Goal: Task Accomplishment & Management: Use online tool/utility

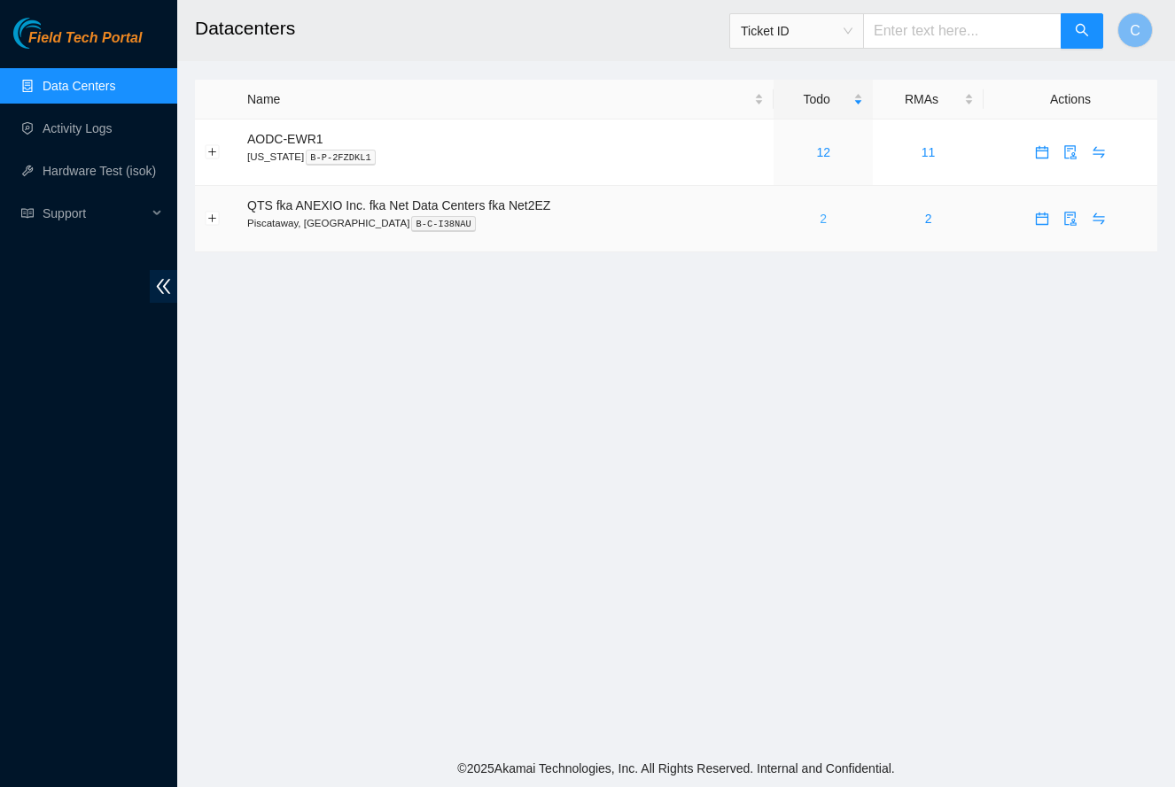
click at [826, 219] on link "2" at bounding box center [822, 219] width 7 height 14
click at [826, 217] on link "2" at bounding box center [822, 219] width 7 height 14
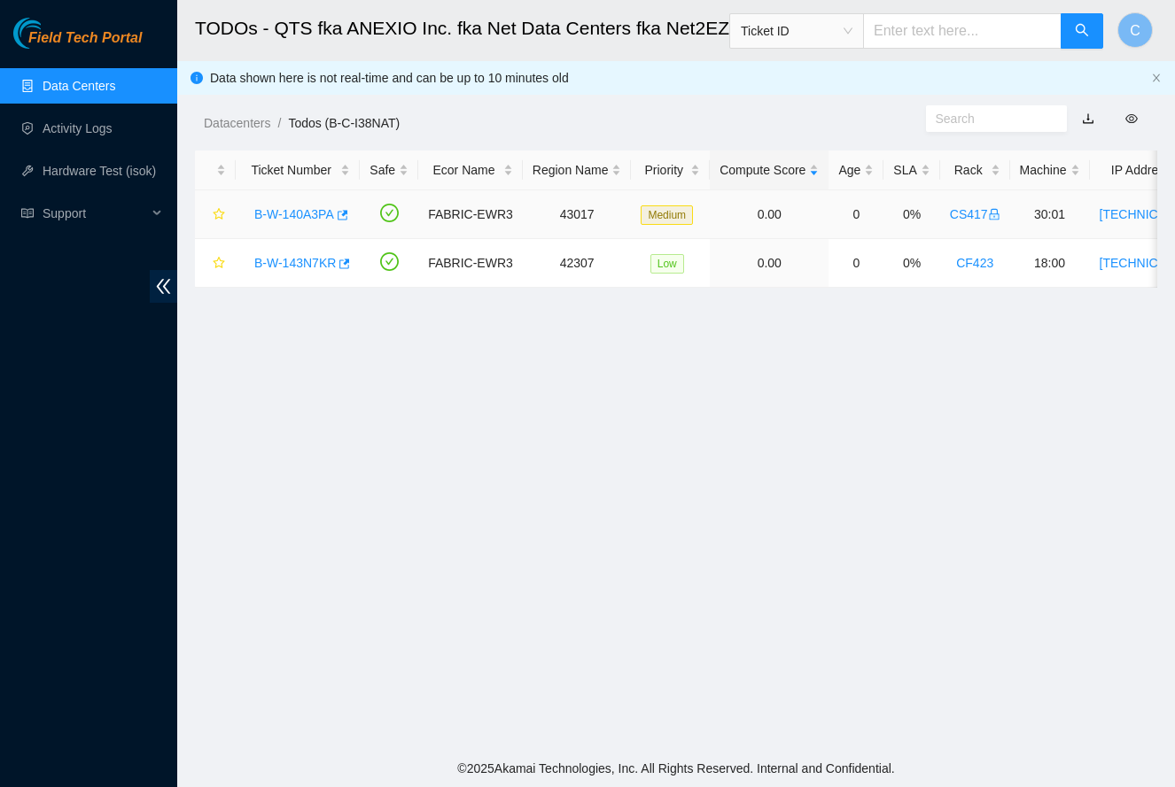
click at [282, 216] on link "B-W-140A3PA" at bounding box center [294, 214] width 80 height 14
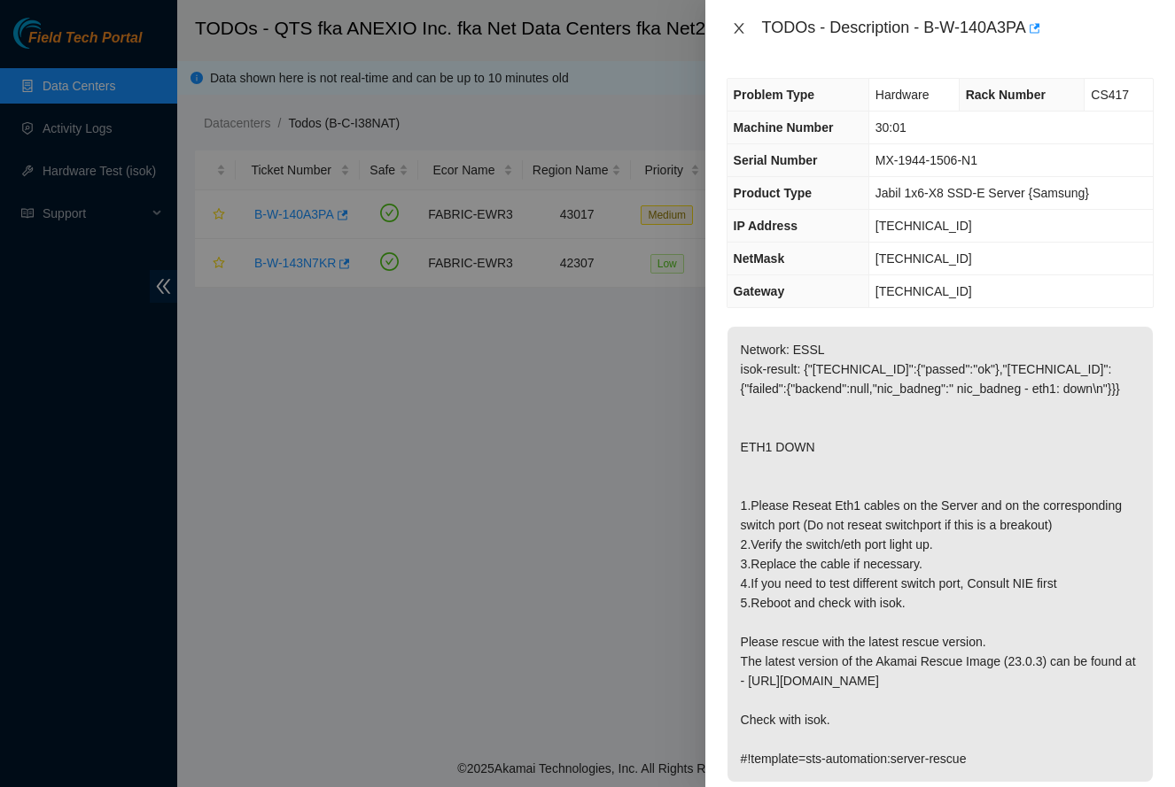
click at [736, 23] on icon "close" at bounding box center [739, 28] width 14 height 14
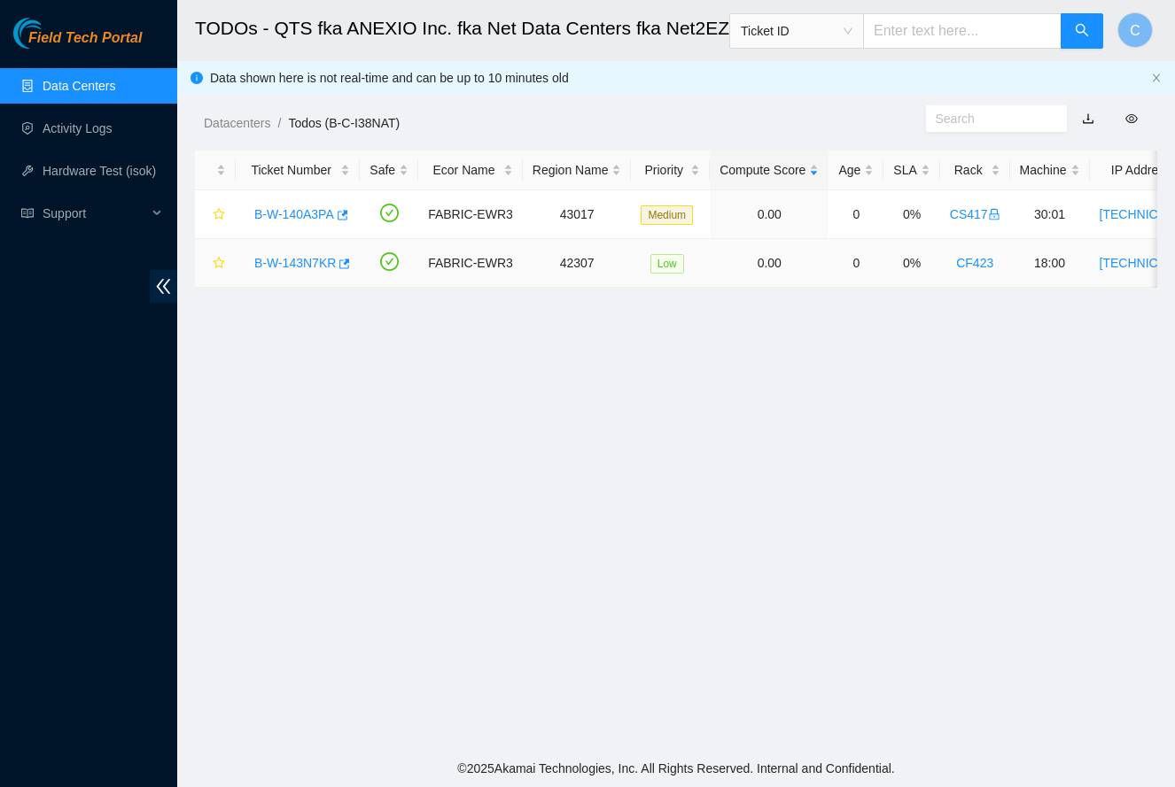
click at [287, 262] on link "B-W-143N7KR" at bounding box center [294, 263] width 81 height 14
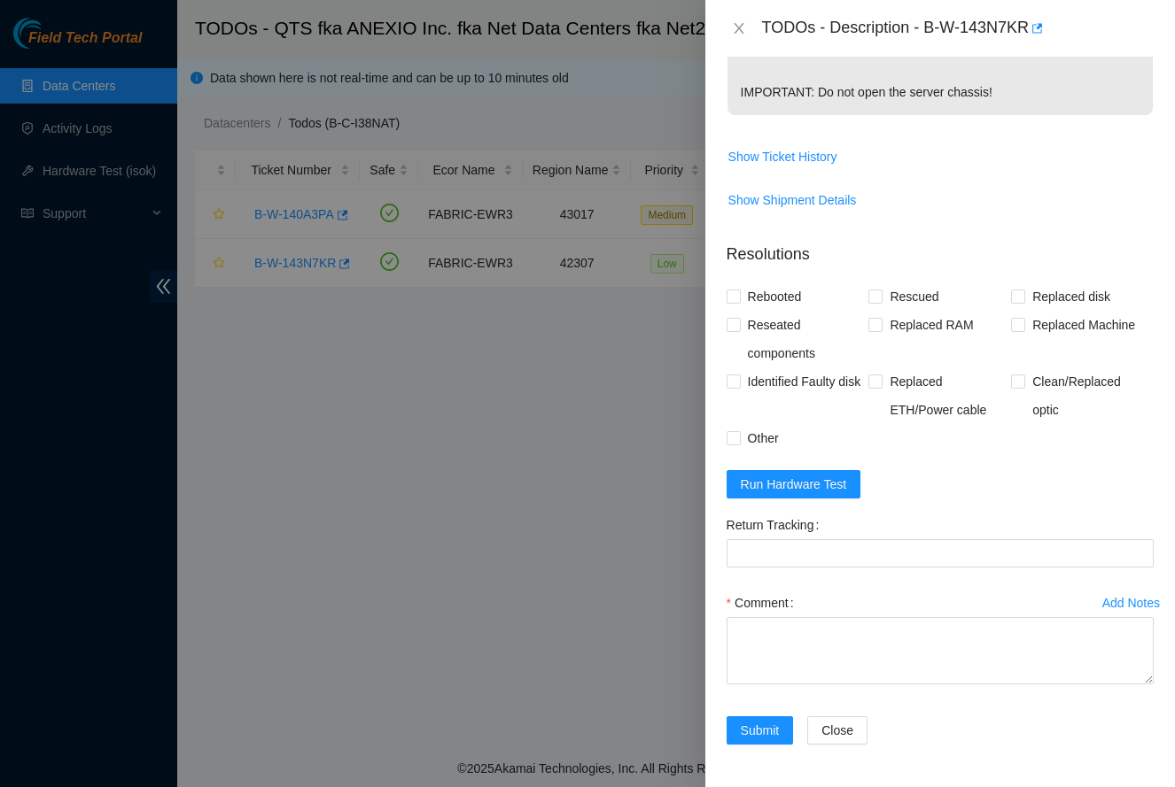
scroll to position [641, 0]
click at [949, 632] on textarea "Comment" at bounding box center [939, 650] width 427 height 67
paste textarea "-Safely powered down node. -Rescued and rebooted. -Configured and rebooted. -Ra…"
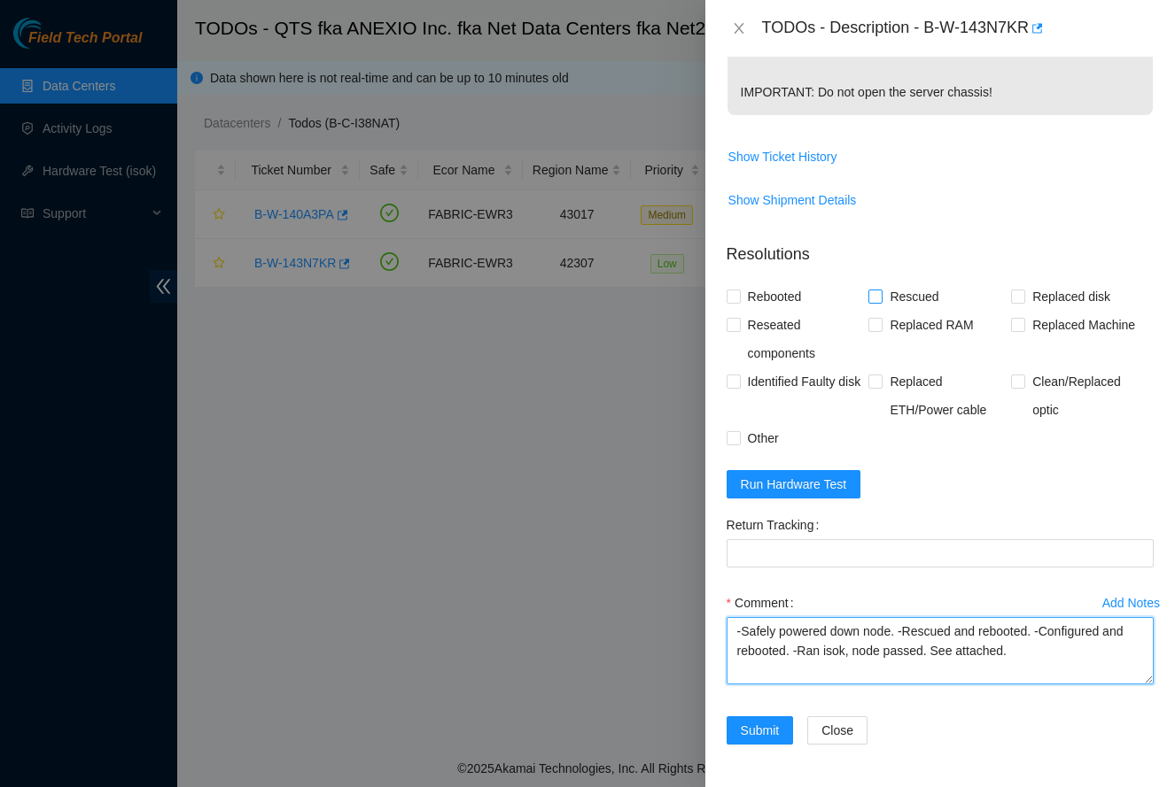
type textarea "-Safely powered down node. -Rescued and rebooted. -Configured and rebooted. -Ra…"
click at [890, 298] on span "Rescued" at bounding box center [913, 297] width 63 height 28
click at [880, 298] on input "Rescued" at bounding box center [874, 296] width 12 height 12
checkbox input "true"
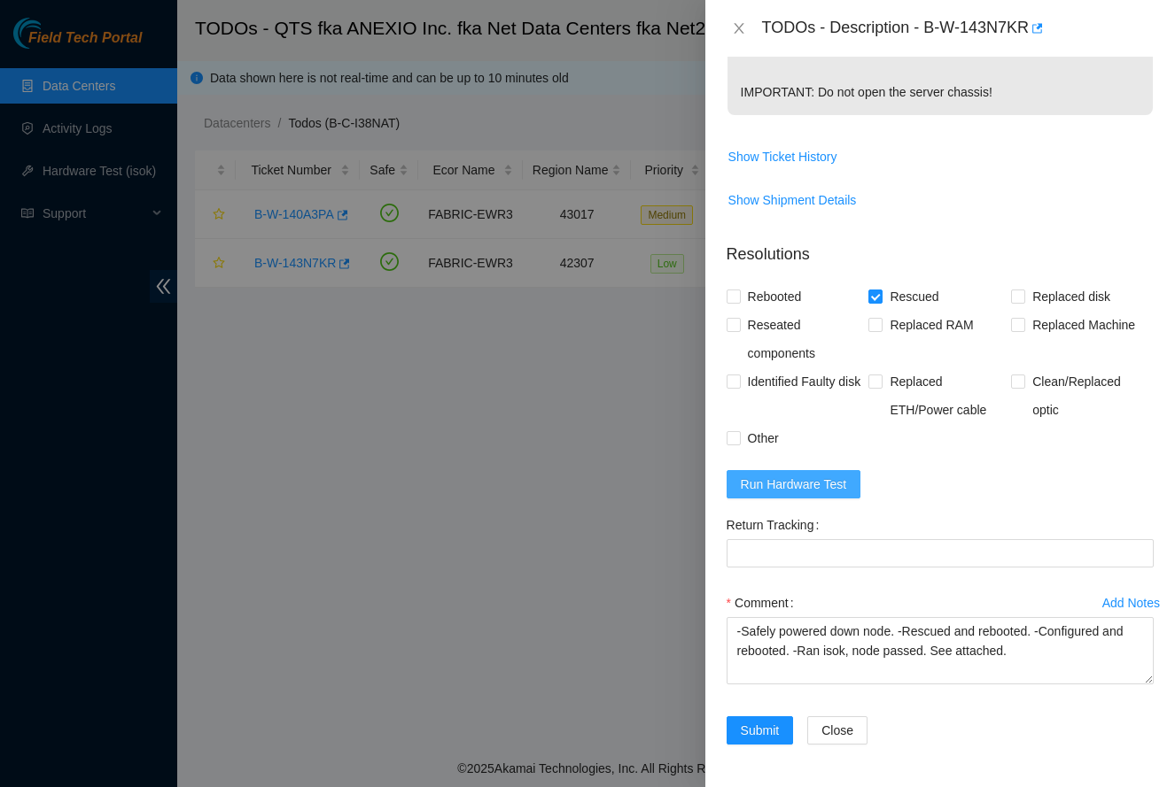
click at [808, 484] on span "Run Hardware Test" at bounding box center [794, 484] width 106 height 19
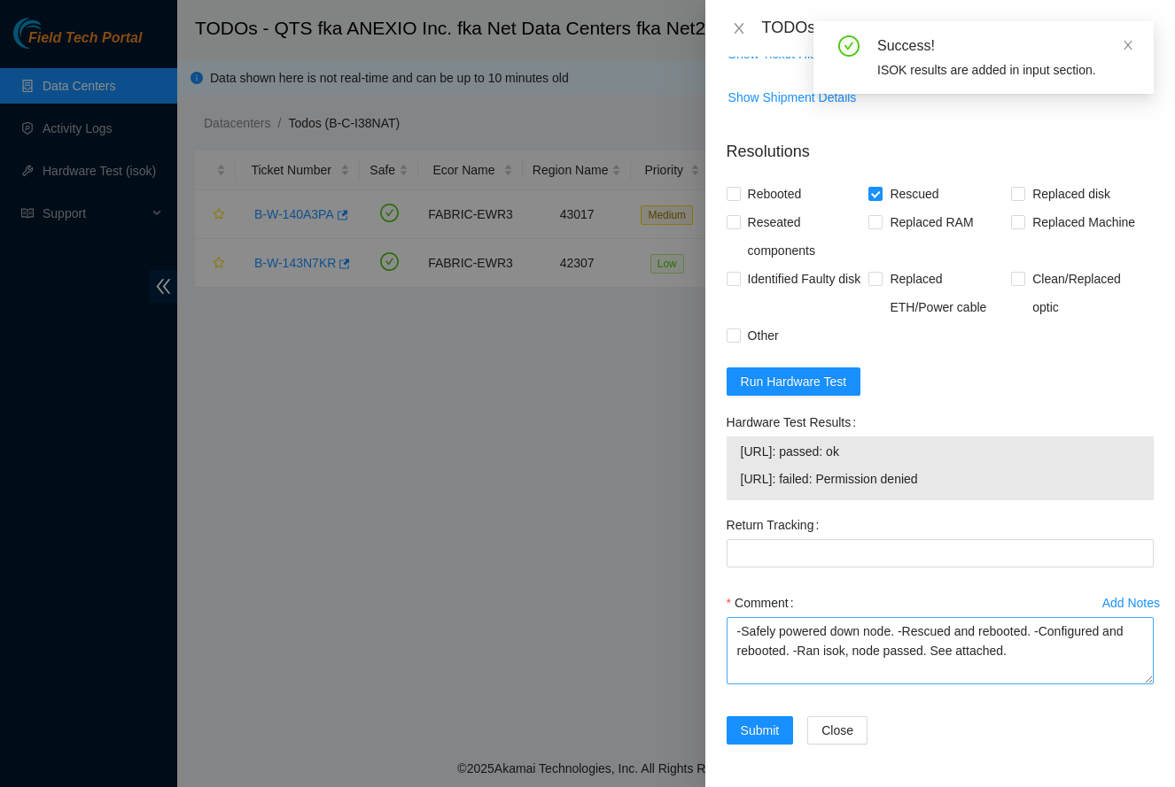
scroll to position [744, 0]
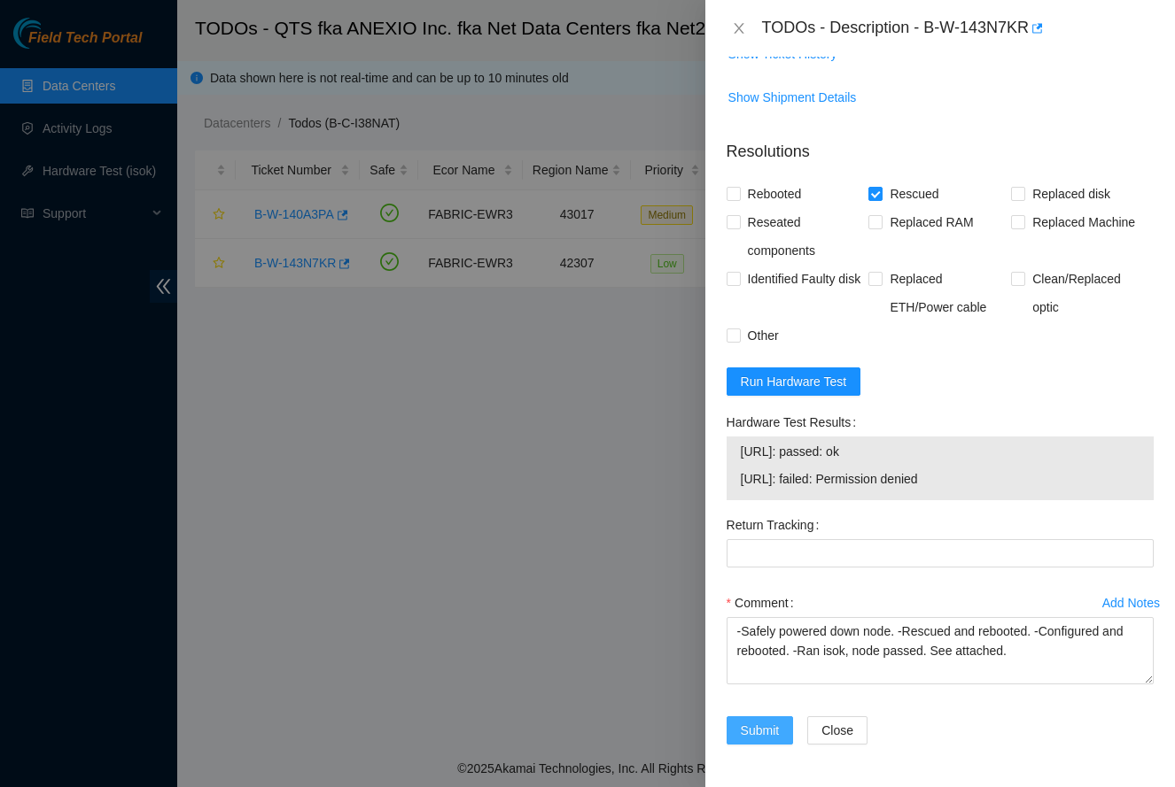
click at [769, 733] on span "Submit" at bounding box center [760, 730] width 39 height 19
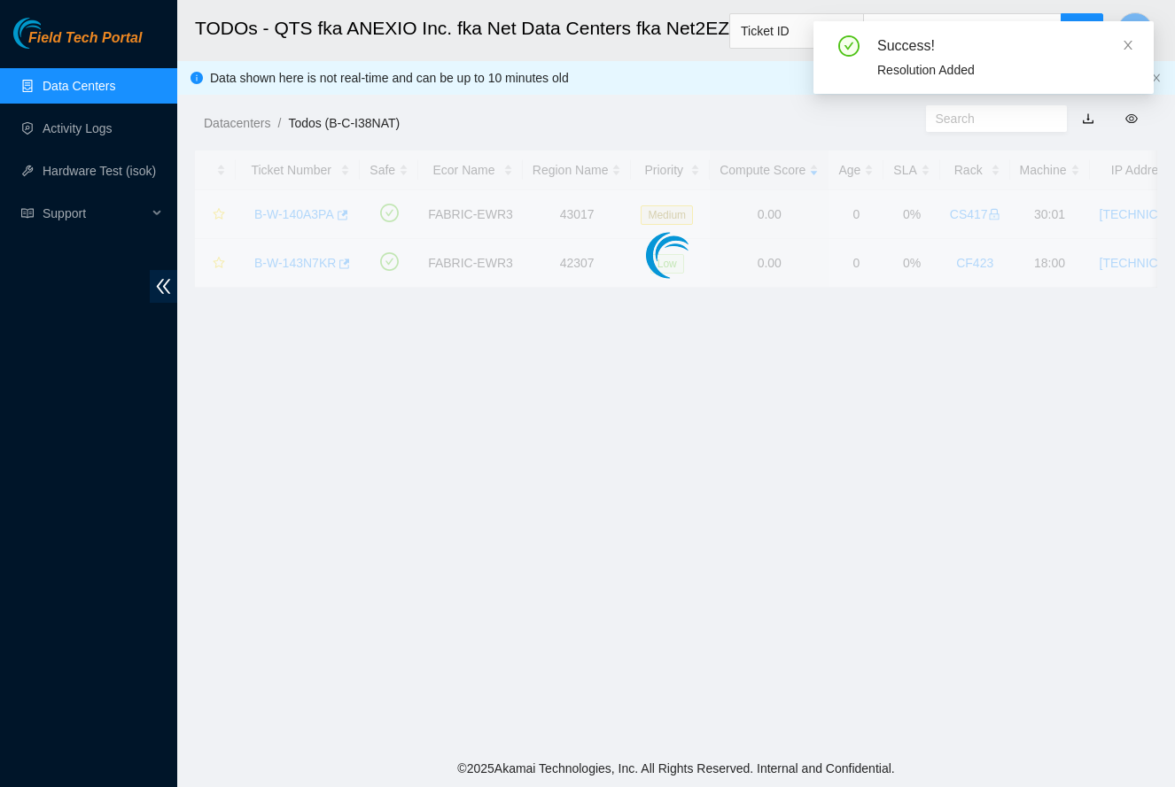
scroll to position [229, 0]
